Goal: Task Accomplishment & Management: Manage account settings

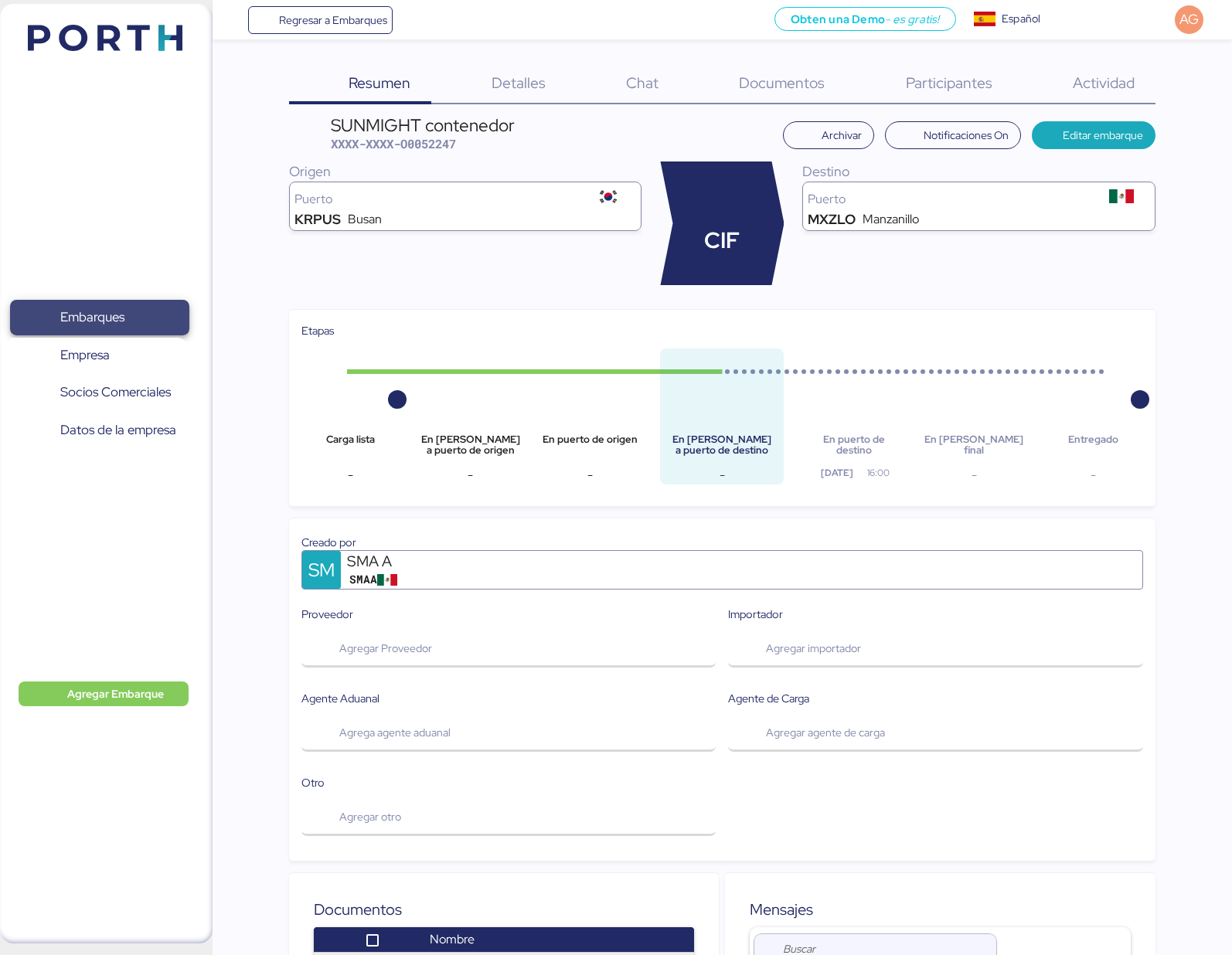
click at [106, 315] on span "Embarques" at bounding box center [92, 317] width 64 height 22
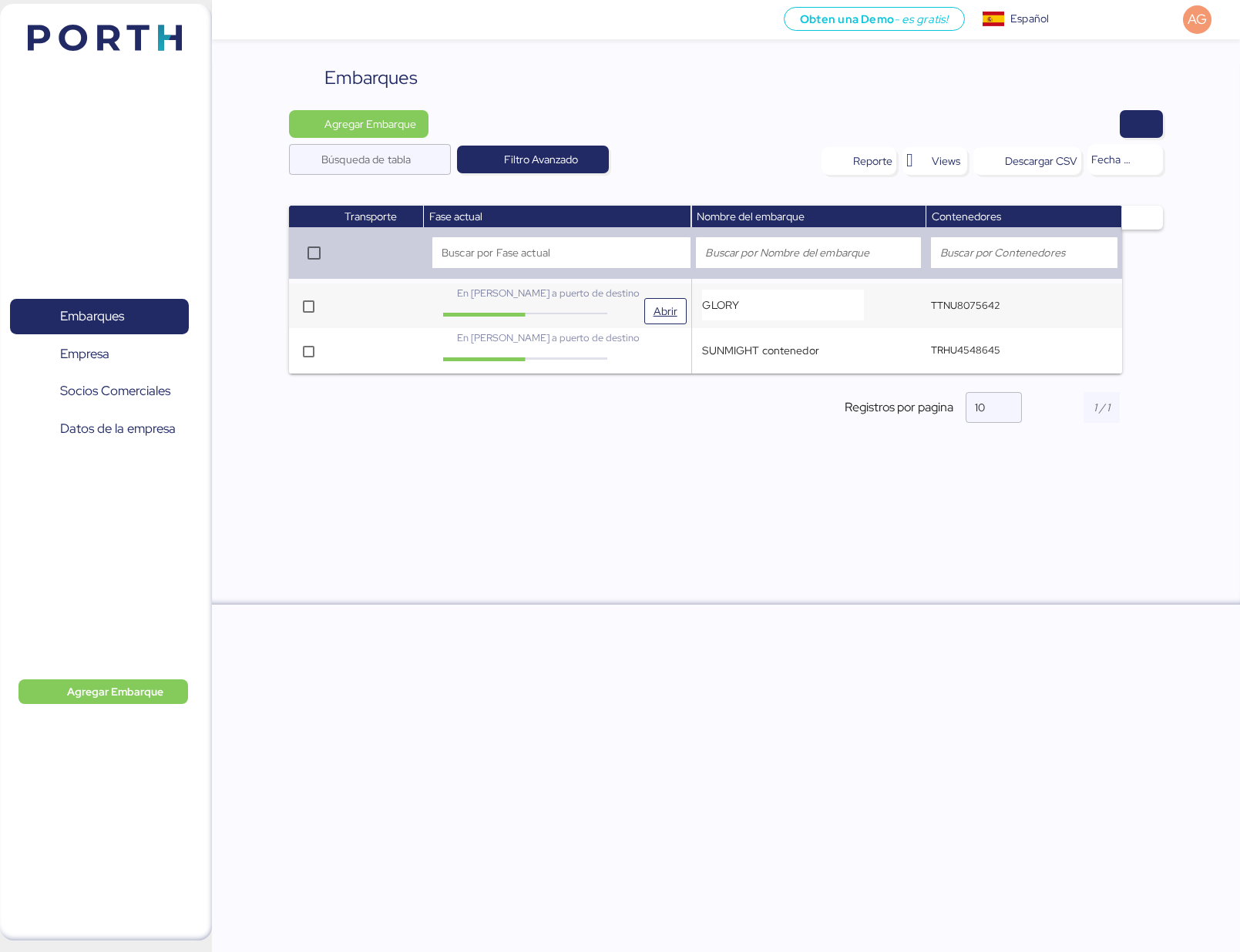
click at [542, 288] on span "En [PERSON_NAME] a puerto de destino" at bounding box center [548, 293] width 183 height 13
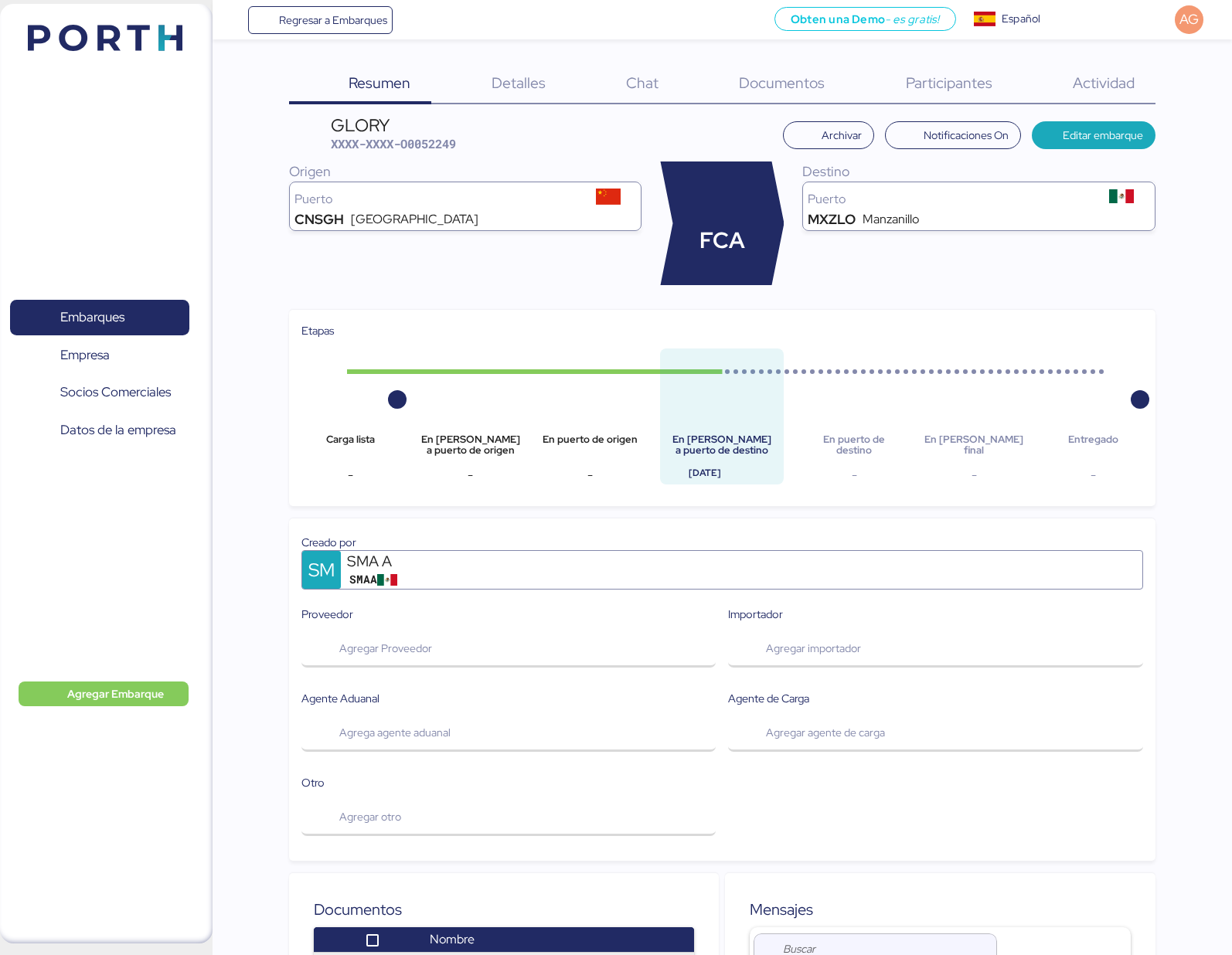
click at [518, 82] on span "Detalles" at bounding box center [519, 82] width 54 height 20
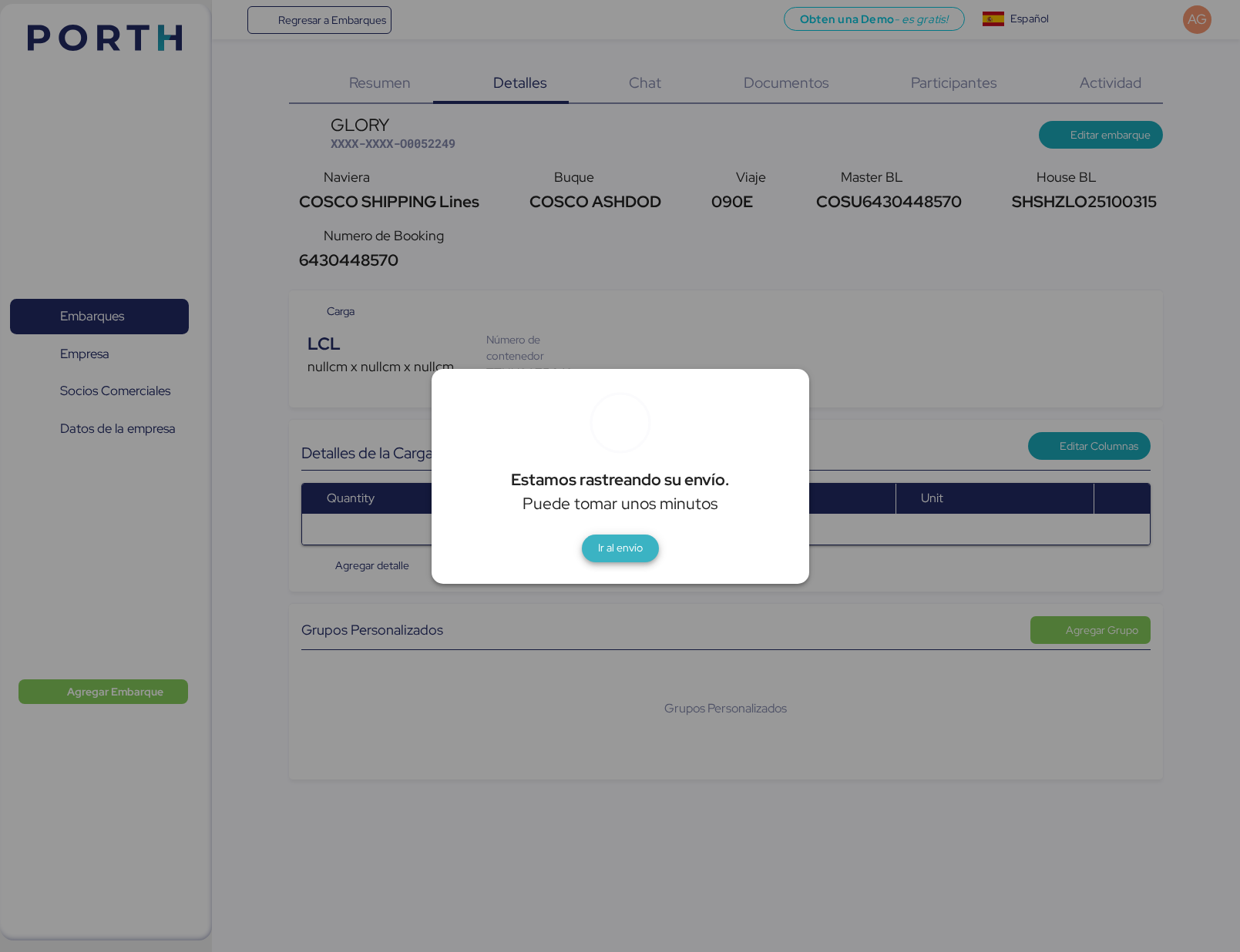
click at [635, 554] on span "Ir al envío" at bounding box center [620, 547] width 44 height 18
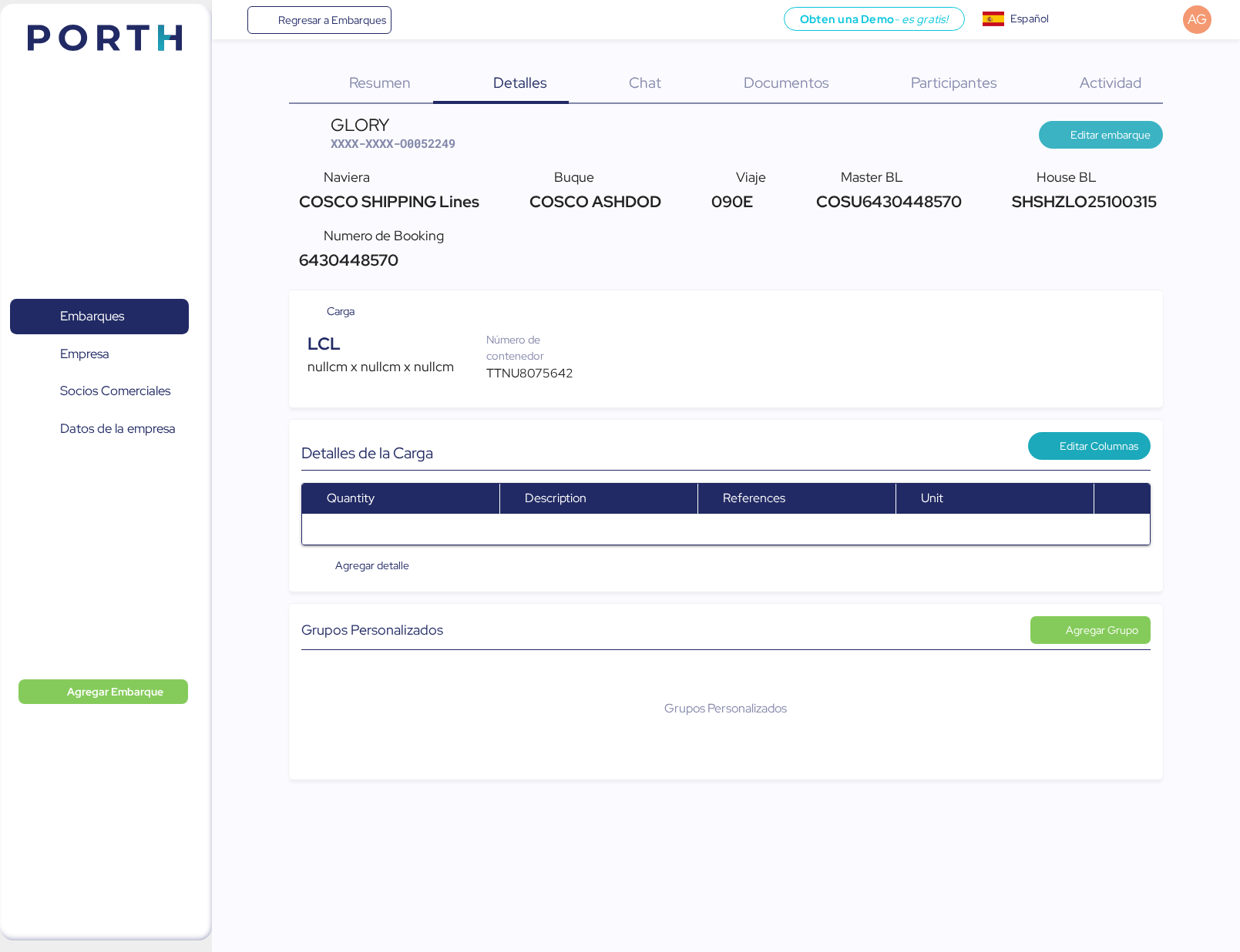
click at [1124, 135] on span "Editar embarque" at bounding box center [1110, 135] width 80 height 18
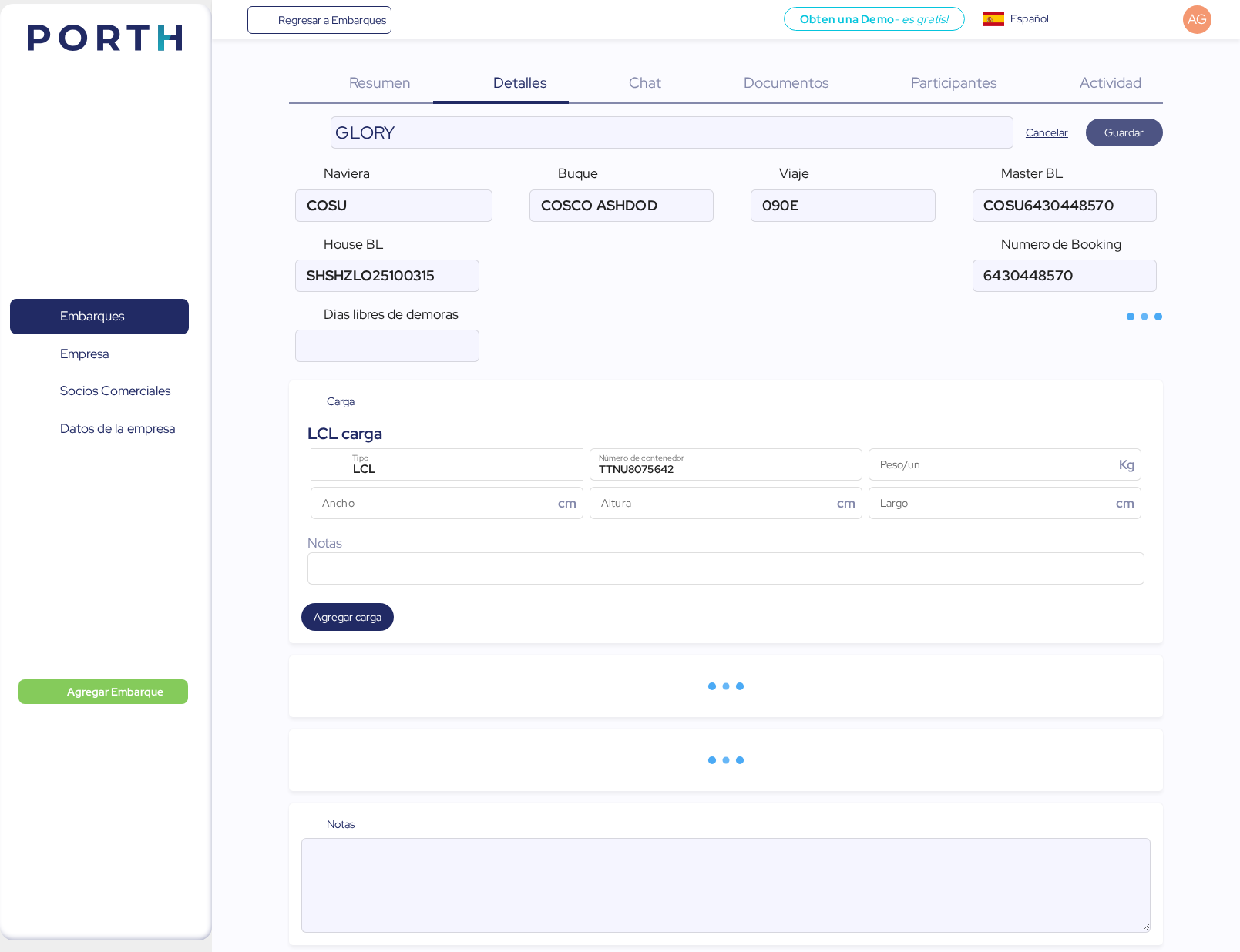
type input "COSCO SHIPPING Lines"
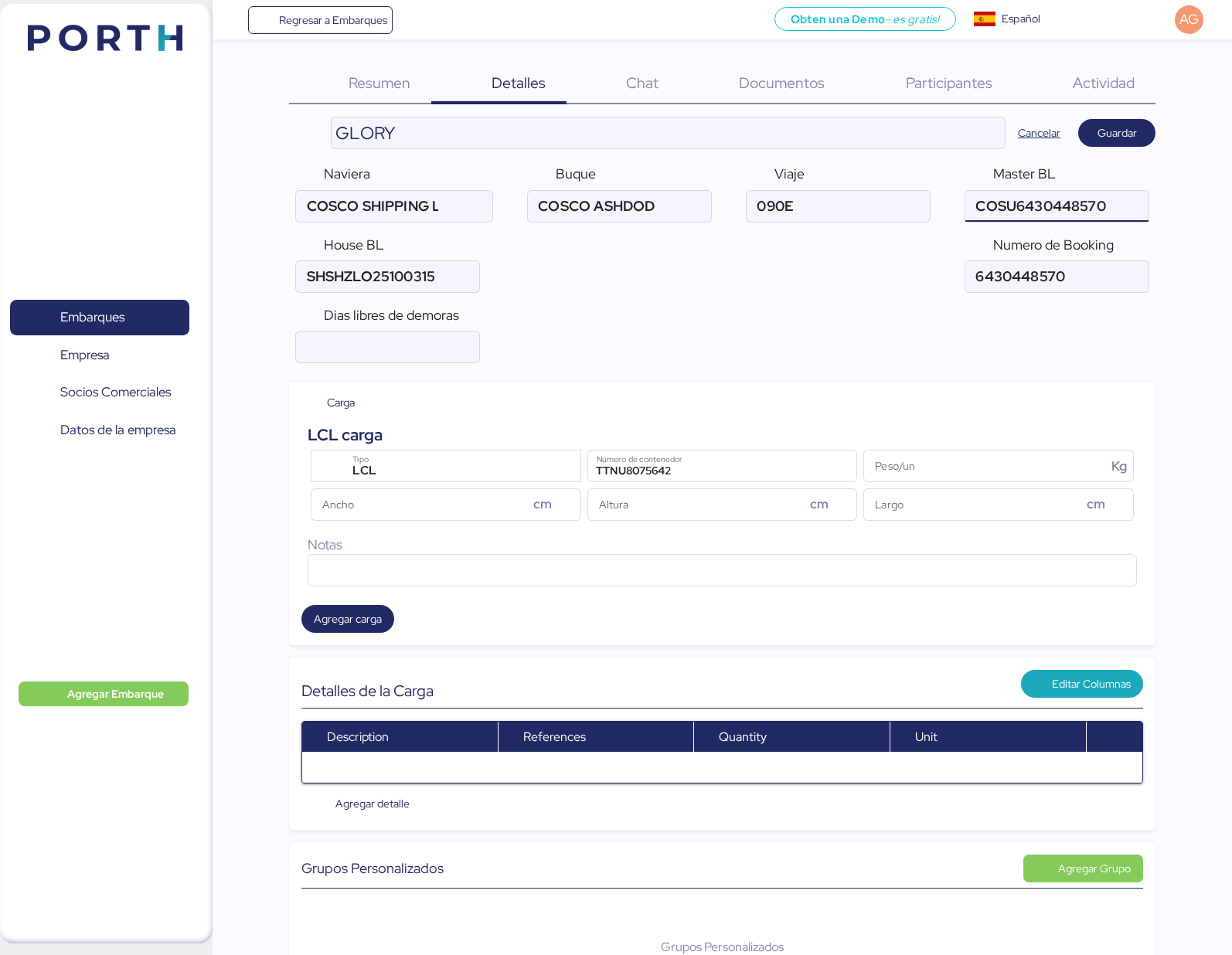
drag, startPoint x: 976, startPoint y: 207, endPoint x: 1115, endPoint y: 203, distance: 139.1
click at [1115, 203] on input "ocean" at bounding box center [1057, 206] width 184 height 31
click at [1007, 292] on input "ocean" at bounding box center [1057, 276] width 184 height 31
drag, startPoint x: 305, startPoint y: 276, endPoint x: 467, endPoint y: 281, distance: 162.1
click at [467, 281] on input "ocean" at bounding box center [388, 276] width 184 height 31
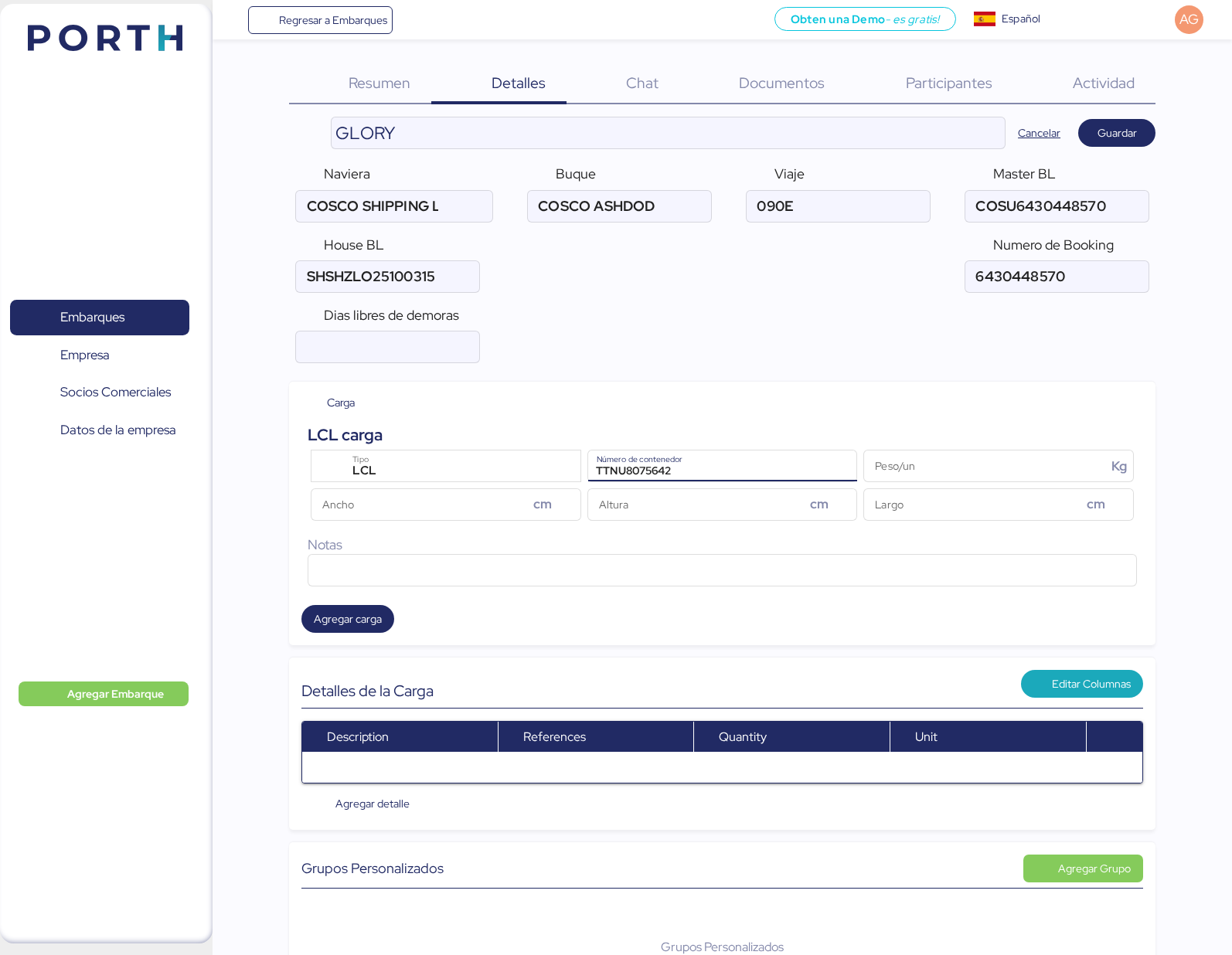
drag, startPoint x: 592, startPoint y: 470, endPoint x: 680, endPoint y: 470, distance: 88.0
click at [680, 470] on input "TTNU8075642" at bounding box center [723, 466] width 269 height 31
click at [920, 472] on input "Peso/un Kg" at bounding box center [985, 466] width 242 height 31
type input "597"
click at [936, 406] on div "Carga" at bounding box center [722, 402] width 842 height 17
